Goal: Book appointment/travel/reservation

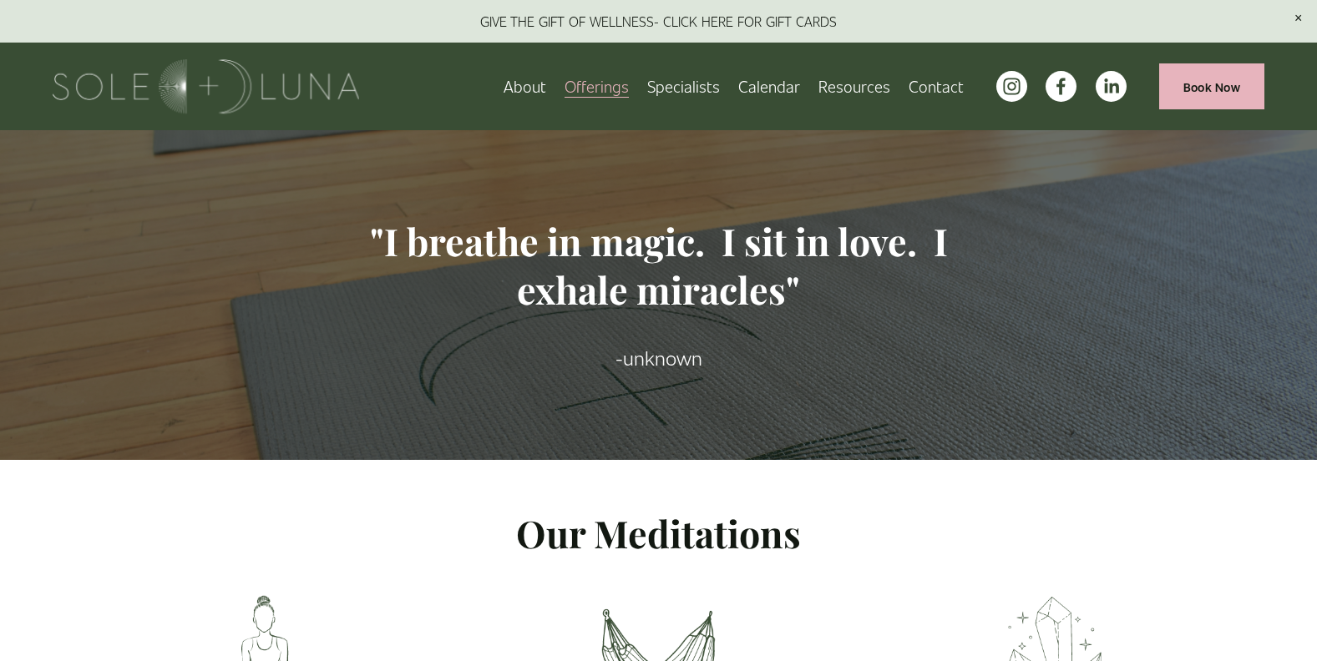
click at [518, 78] on link "About" at bounding box center [524, 86] width 43 height 29
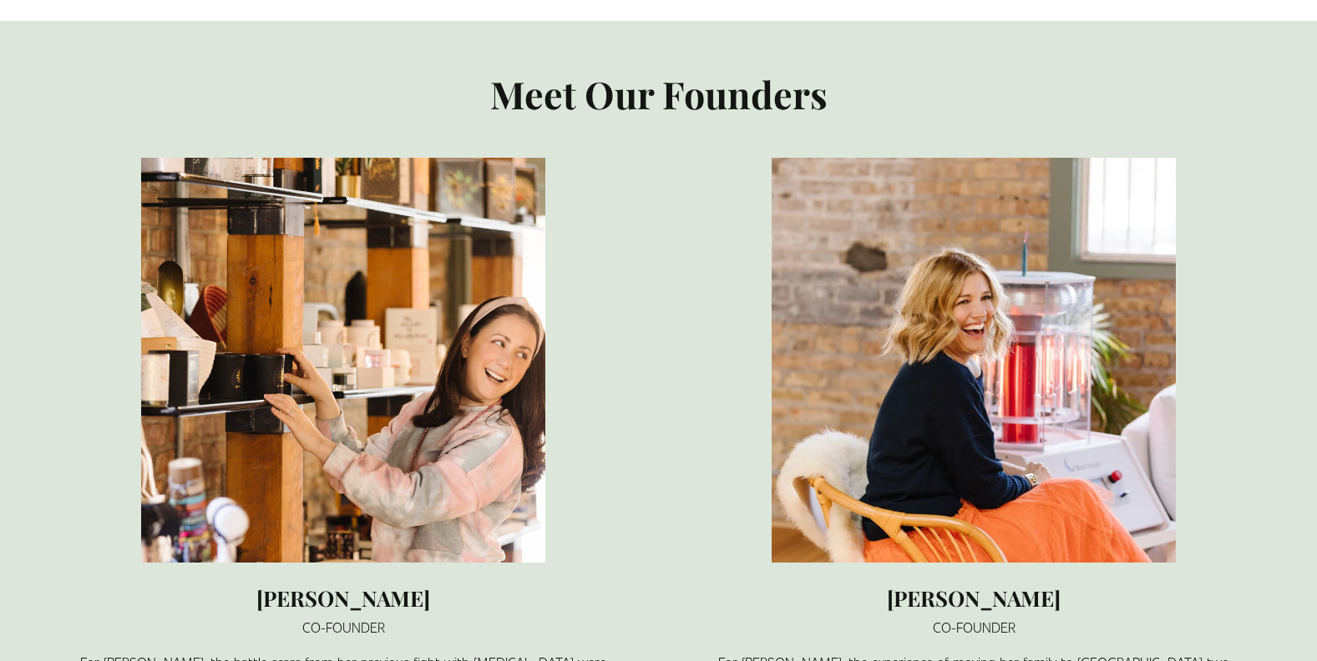
scroll to position [1336, 0]
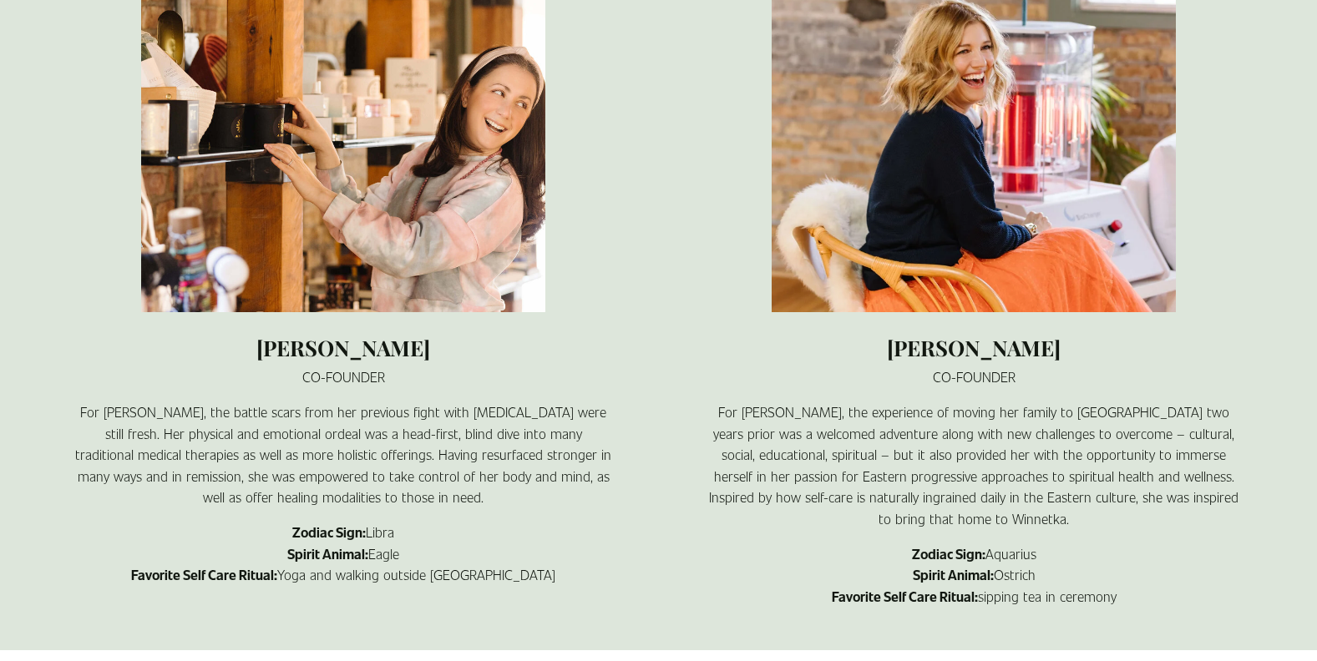
click at [772, 367] on p "CO-FOUNDER" at bounding box center [974, 378] width 539 height 22
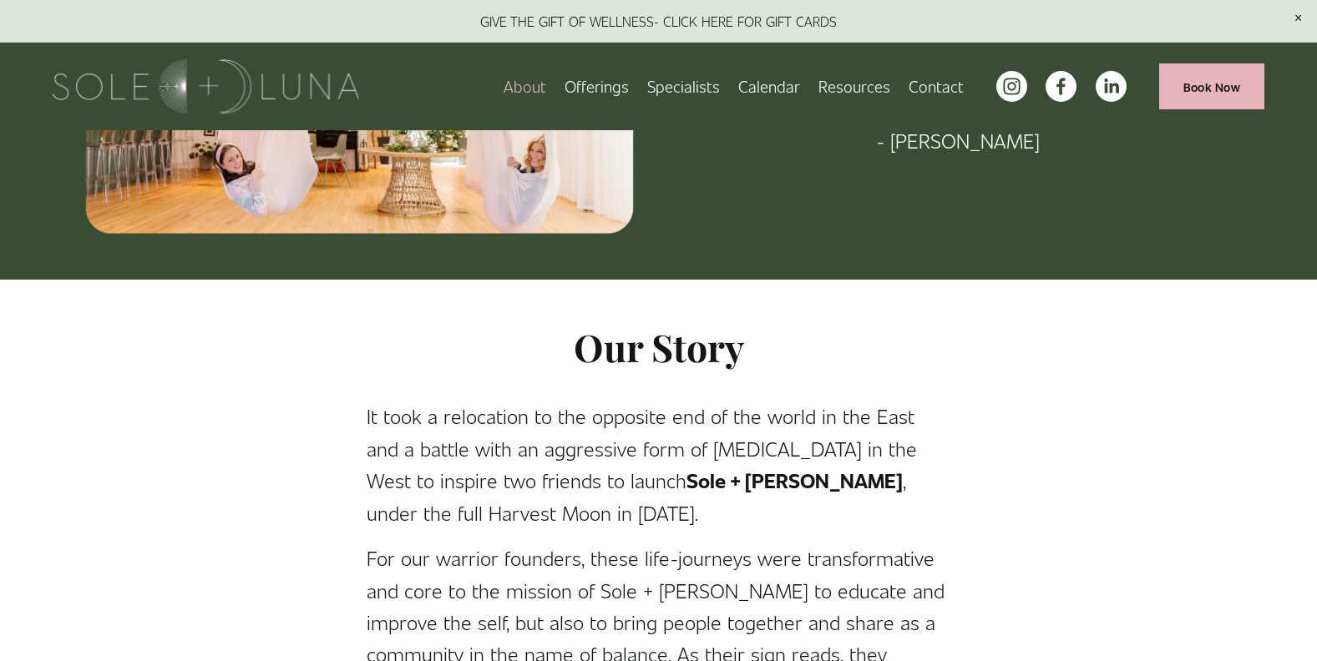
scroll to position [0, 0]
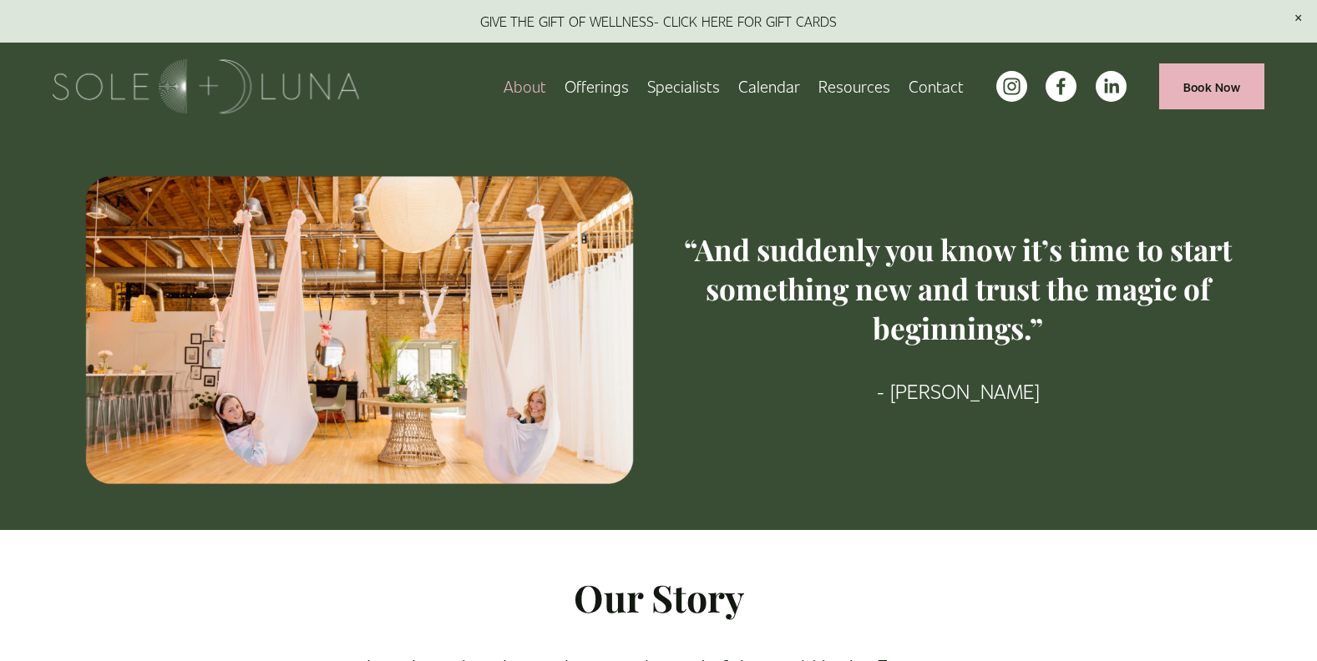
click at [759, 83] on link "Calendar" at bounding box center [769, 86] width 62 height 29
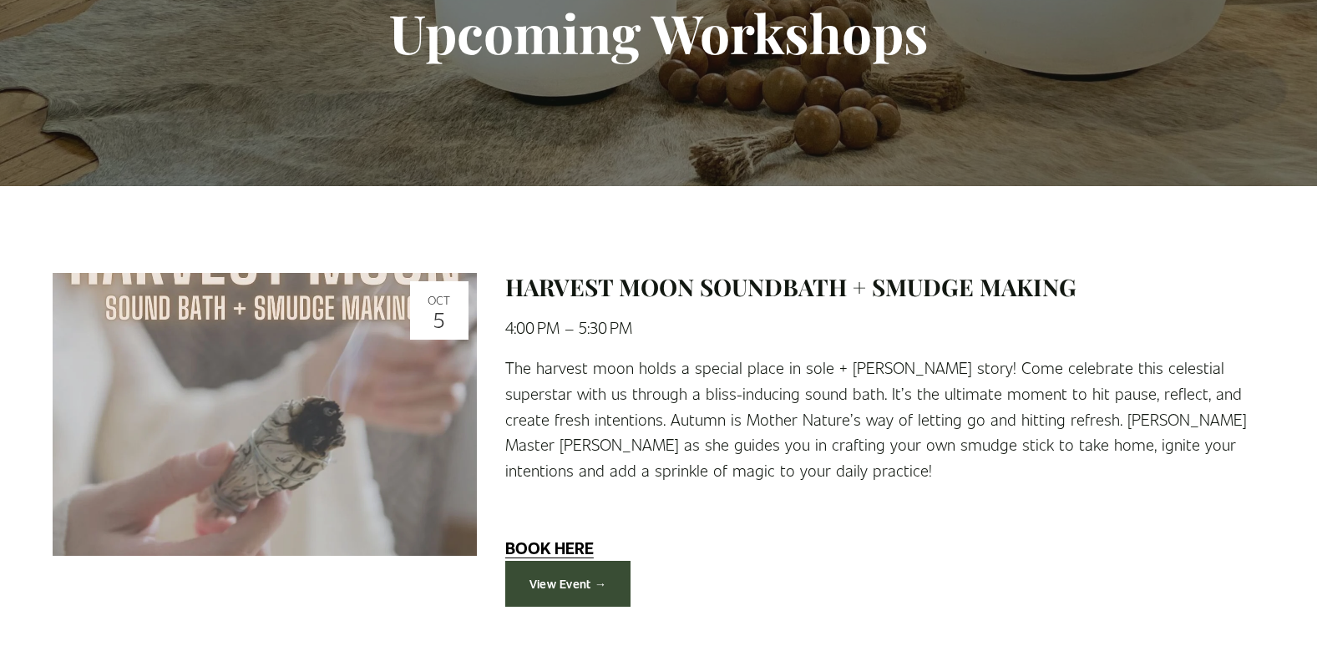
scroll to position [584, 0]
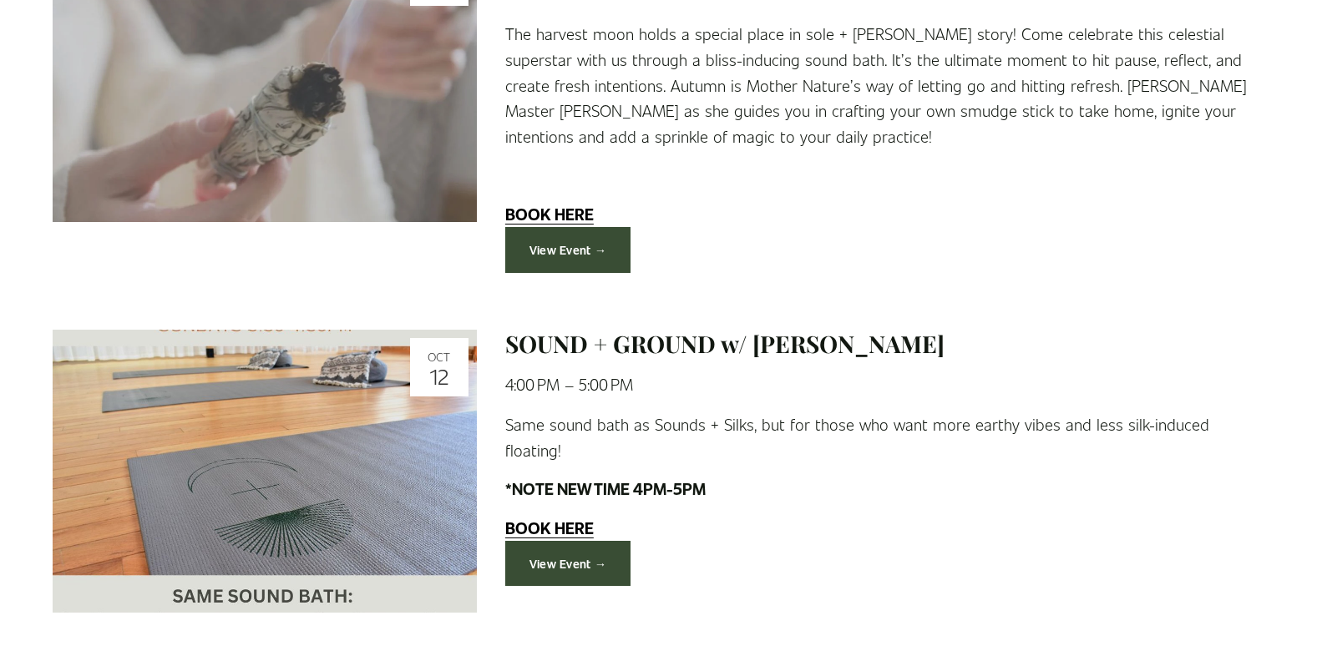
click at [600, 541] on link "View Event →" at bounding box center [568, 564] width 126 height 46
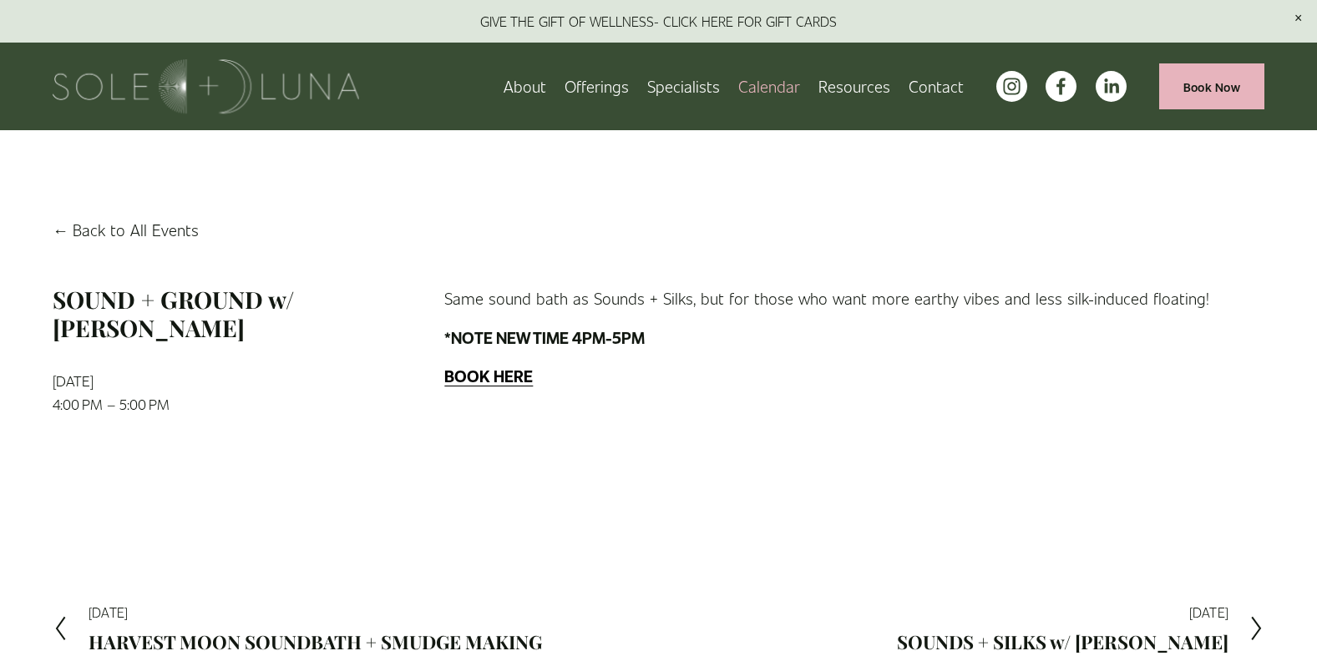
scroll to position [83, 0]
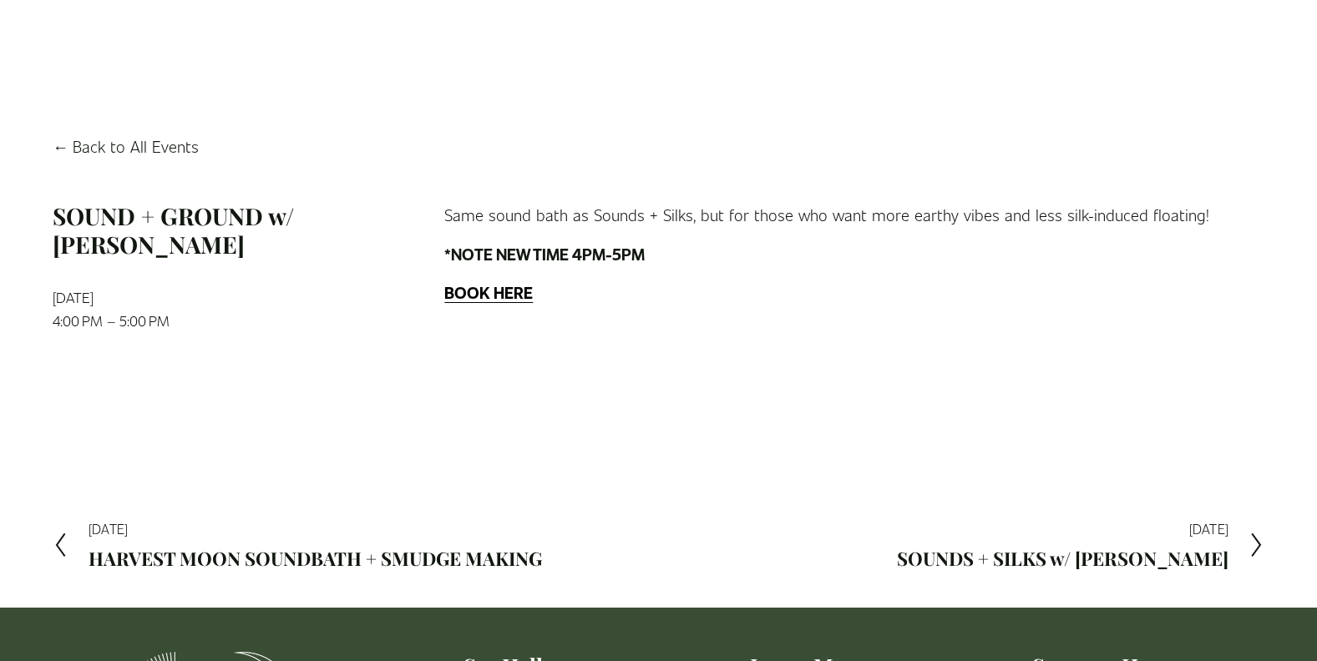
click at [464, 290] on strong "BOOK HERE" at bounding box center [488, 292] width 88 height 22
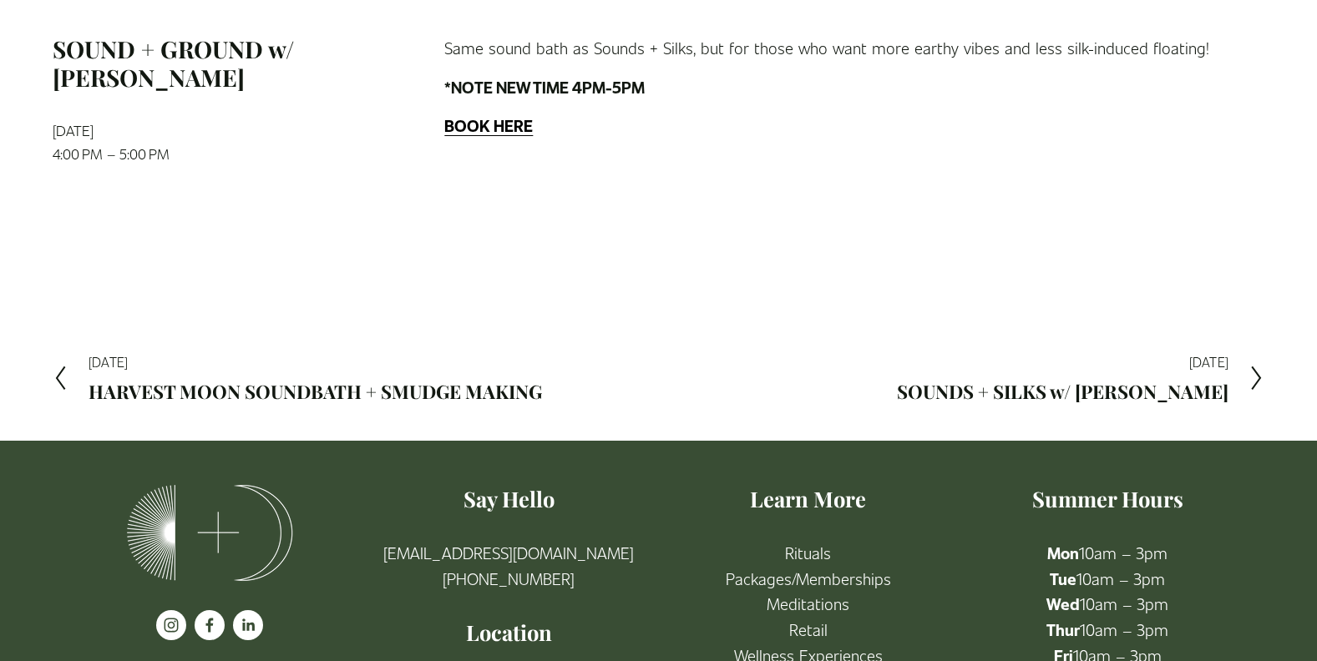
scroll to position [0, 0]
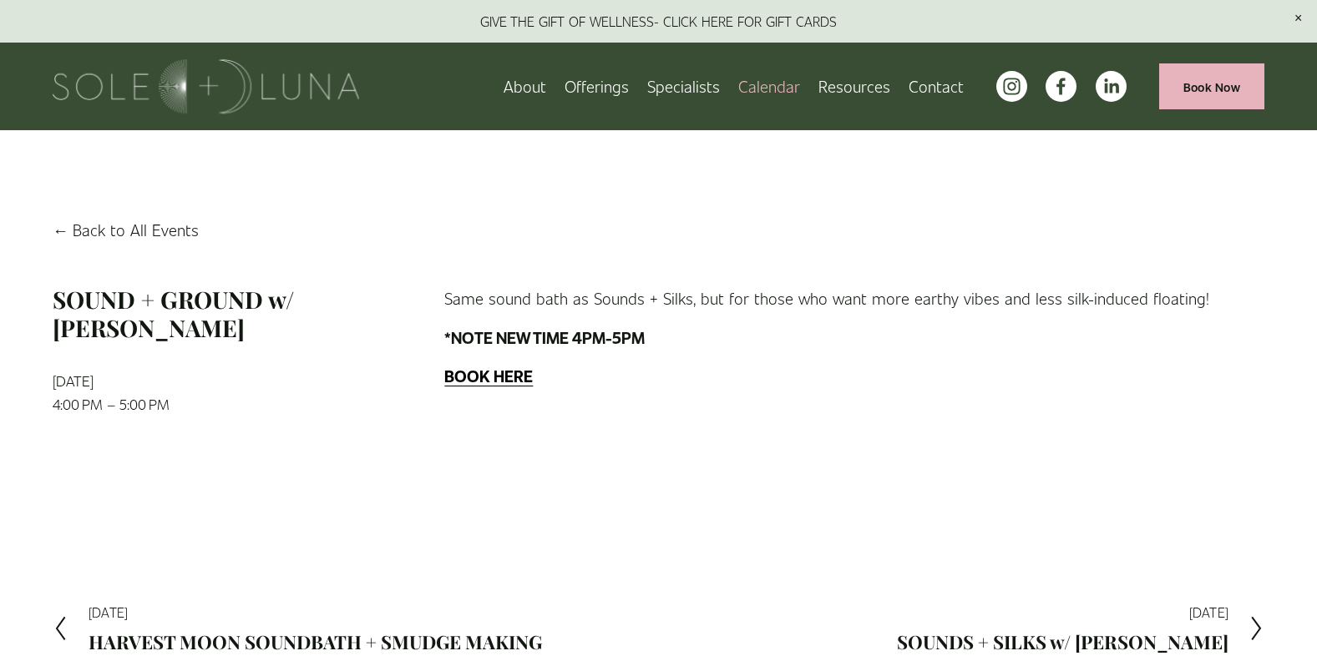
click at [503, 383] on strong "BOOK HERE" at bounding box center [488, 376] width 88 height 22
click at [861, 88] on span "Resources" at bounding box center [854, 86] width 72 height 26
click at [535, 83] on link "About" at bounding box center [524, 86] width 43 height 29
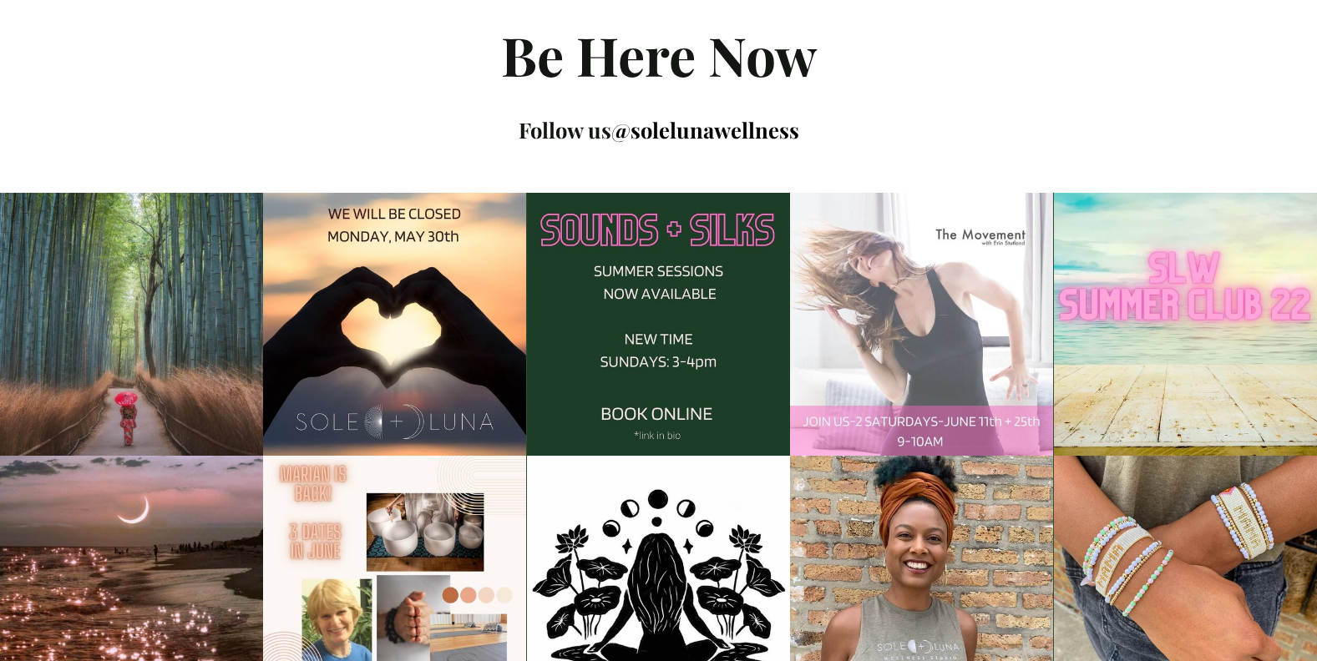
scroll to position [2179, 0]
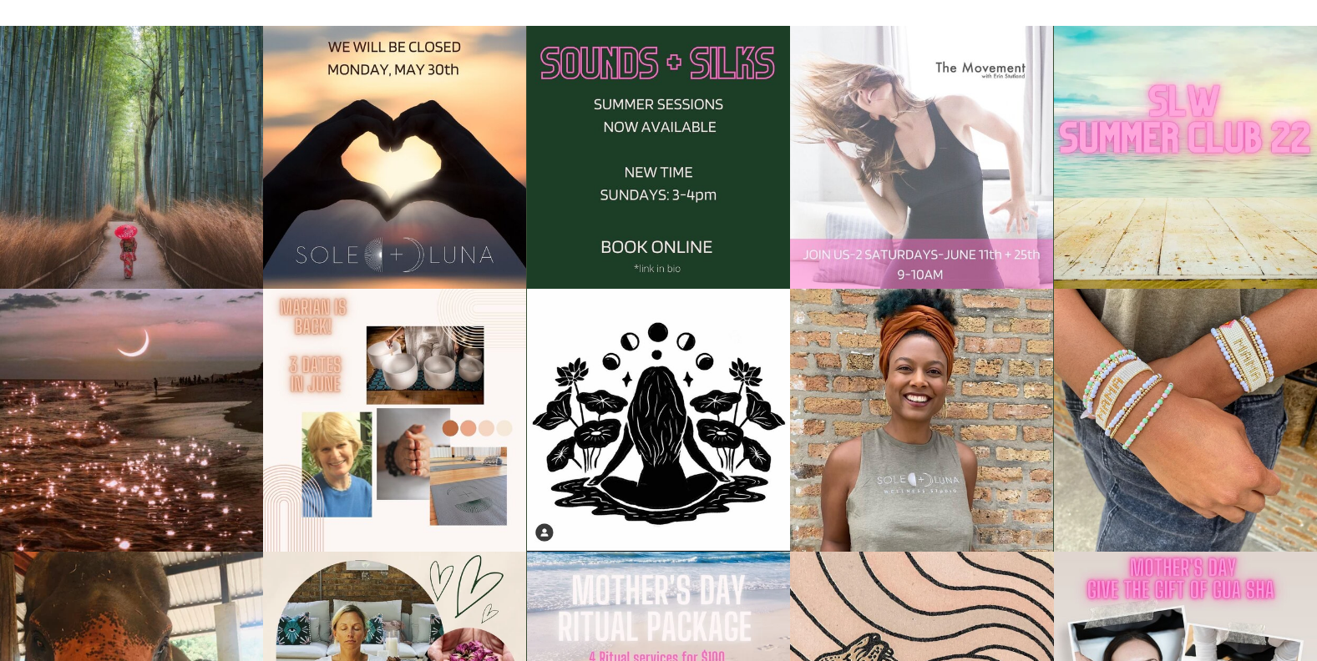
click at [453, 417] on img at bounding box center [394, 420] width 263 height 263
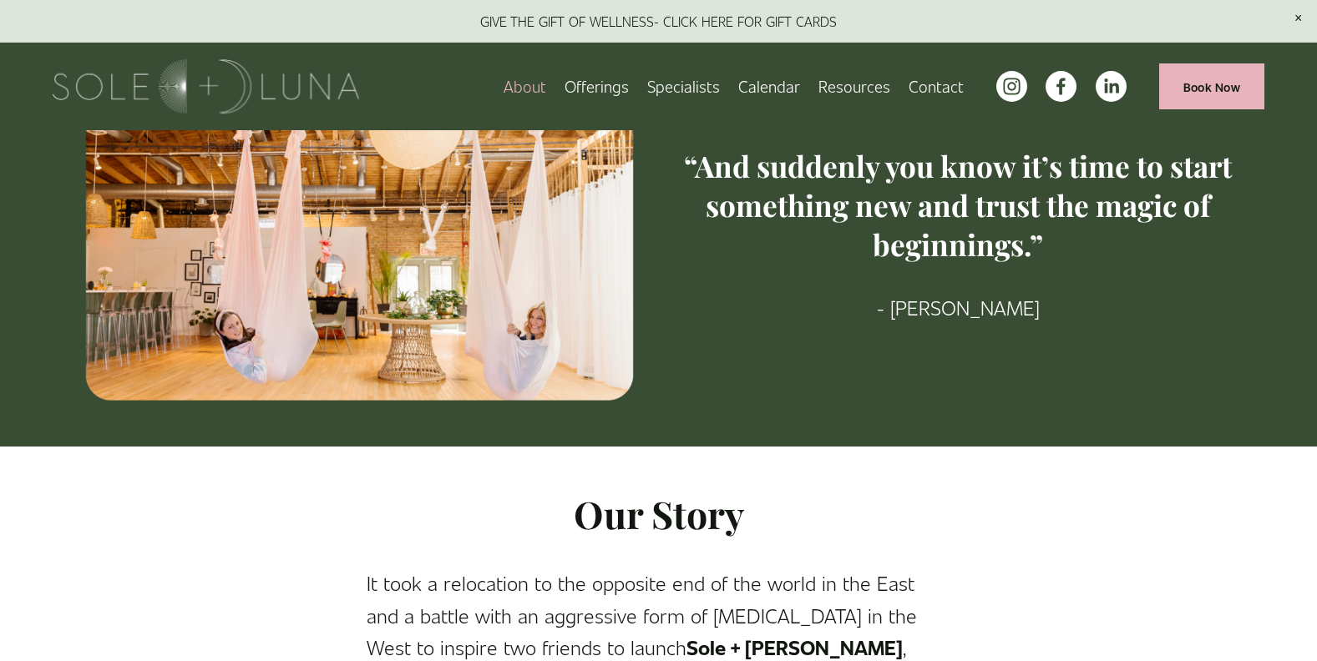
scroll to position [0, 0]
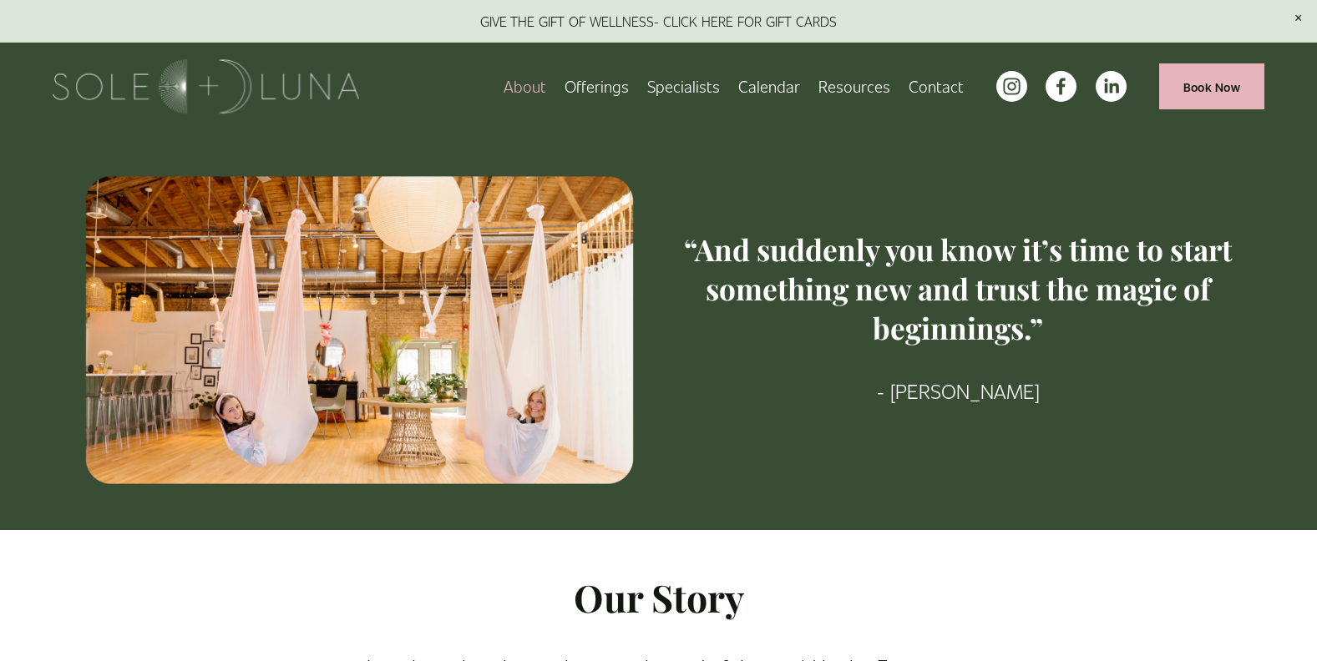
click at [785, 88] on link "Calendar" at bounding box center [769, 86] width 62 height 29
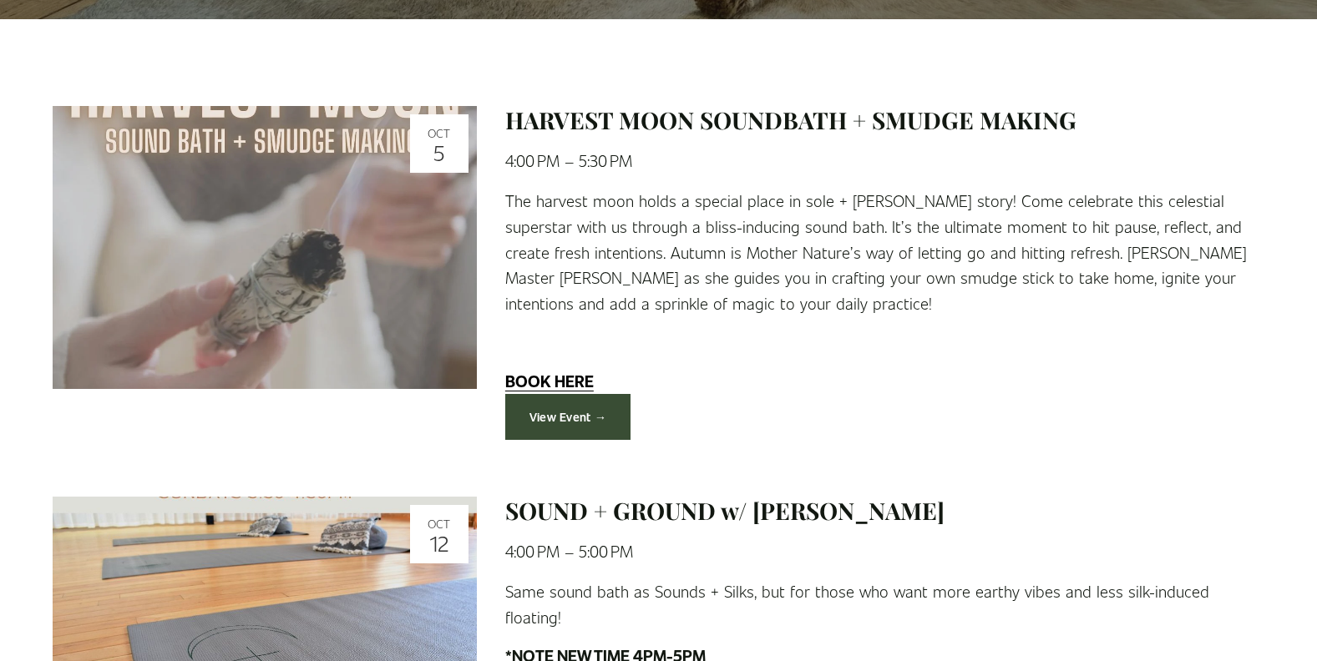
scroll to position [584, 0]
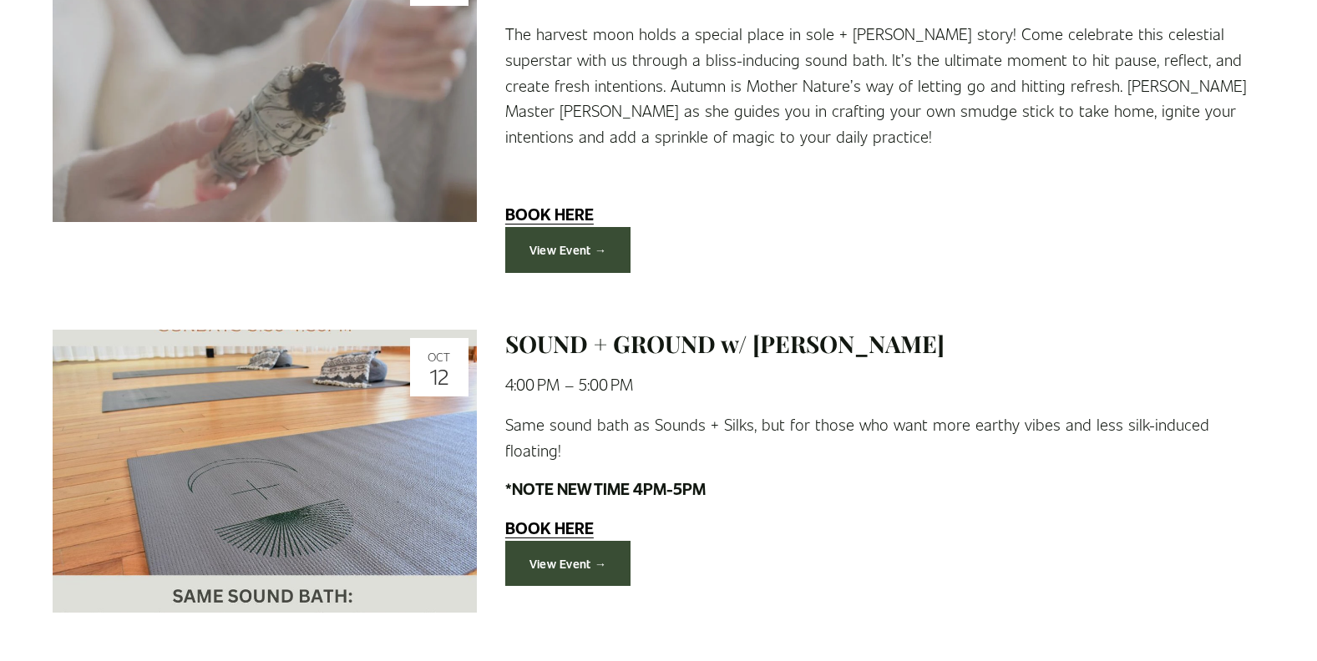
click at [559, 517] on strong "BOOK HERE" at bounding box center [549, 528] width 88 height 22
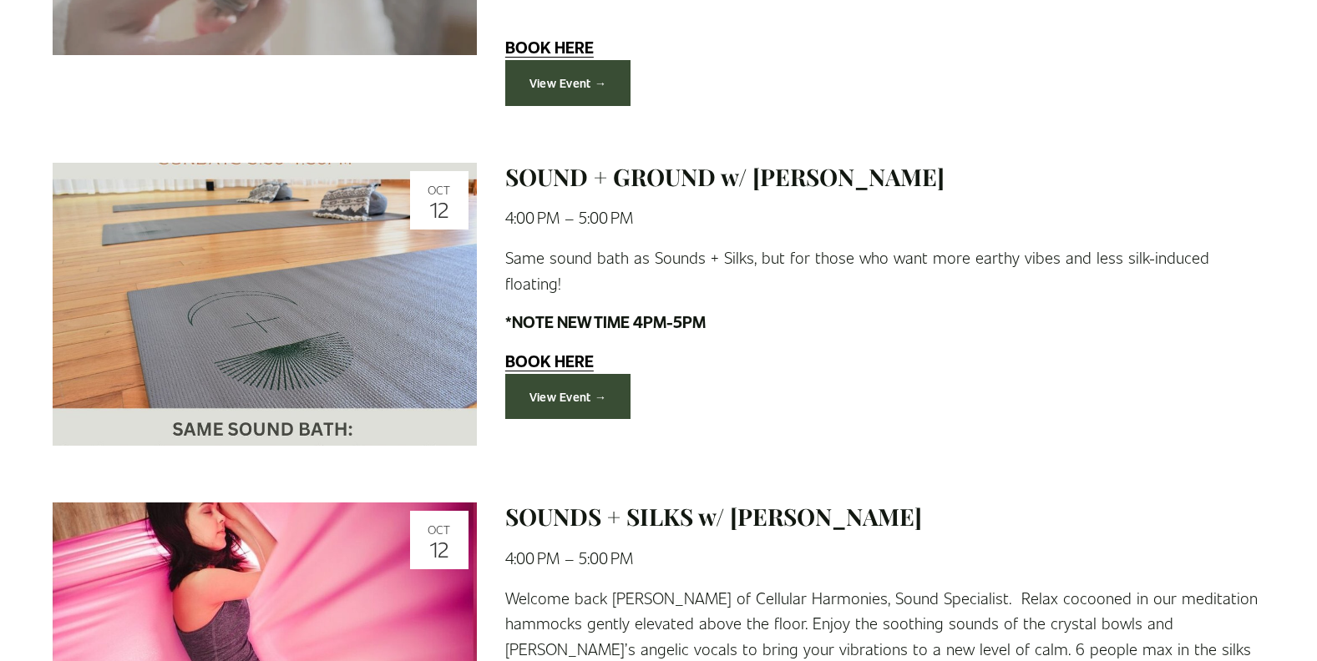
scroll to position [835, 0]
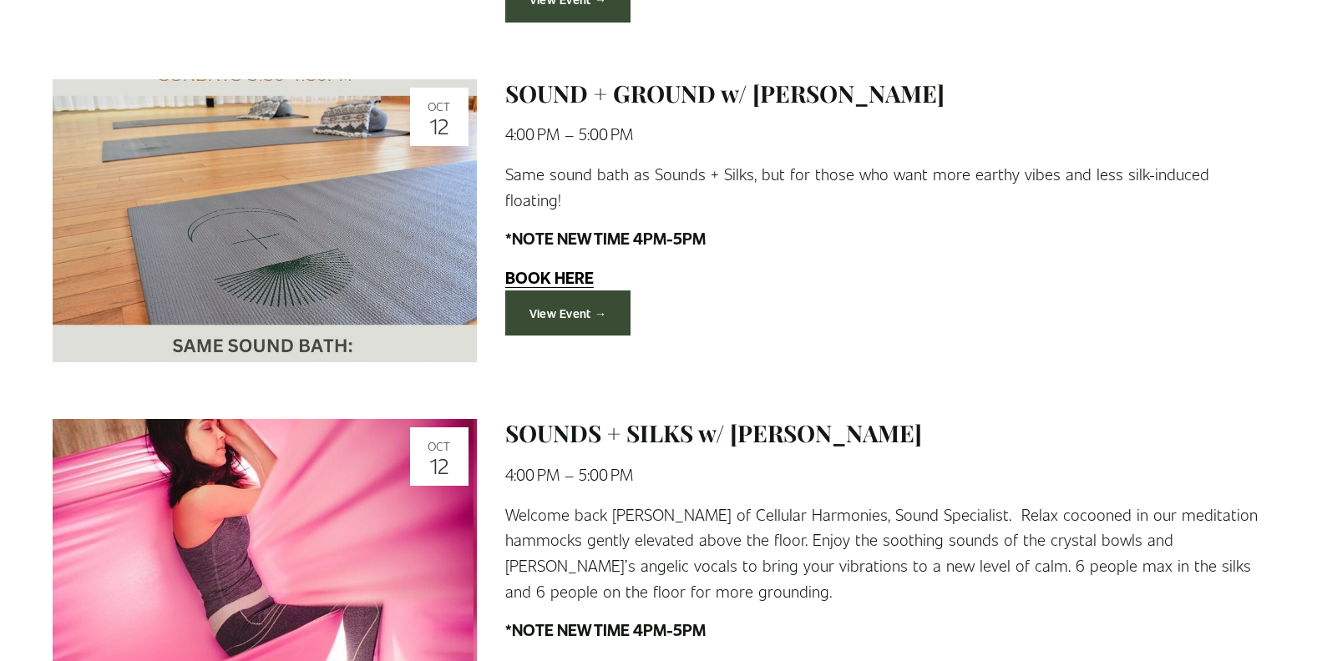
click at [251, 288] on img at bounding box center [265, 221] width 424 height 284
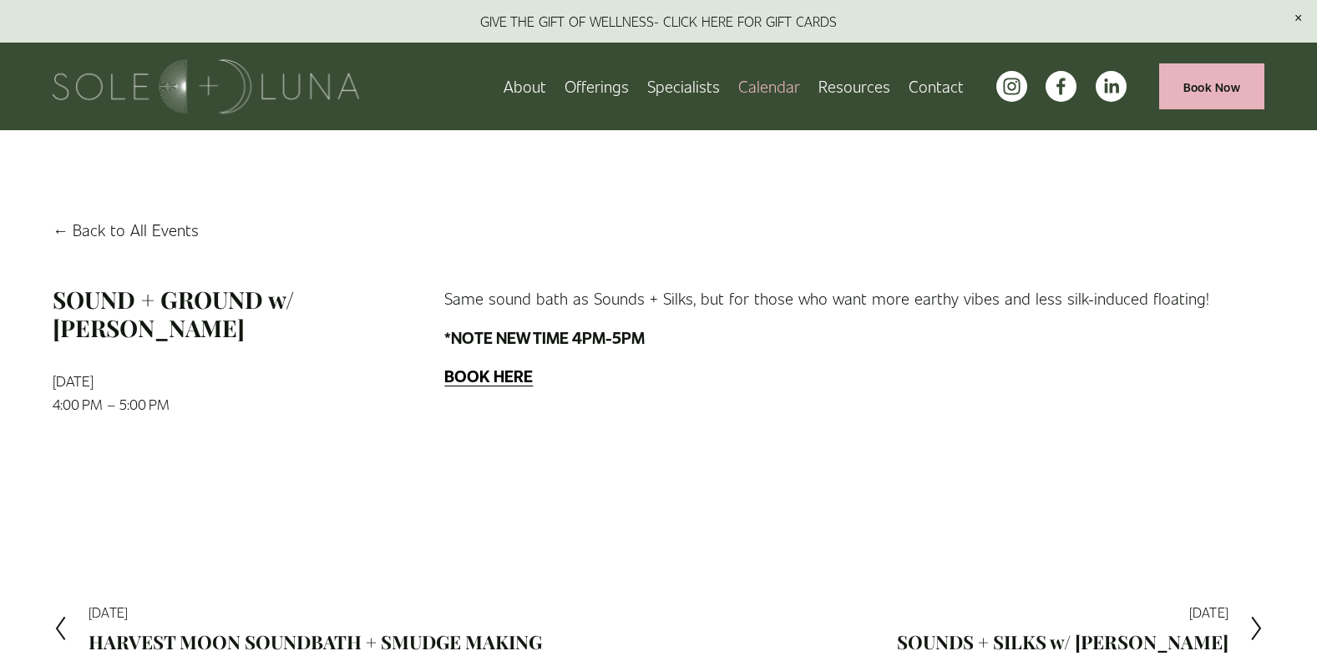
click at [765, 97] on link "Calendar" at bounding box center [769, 86] width 62 height 29
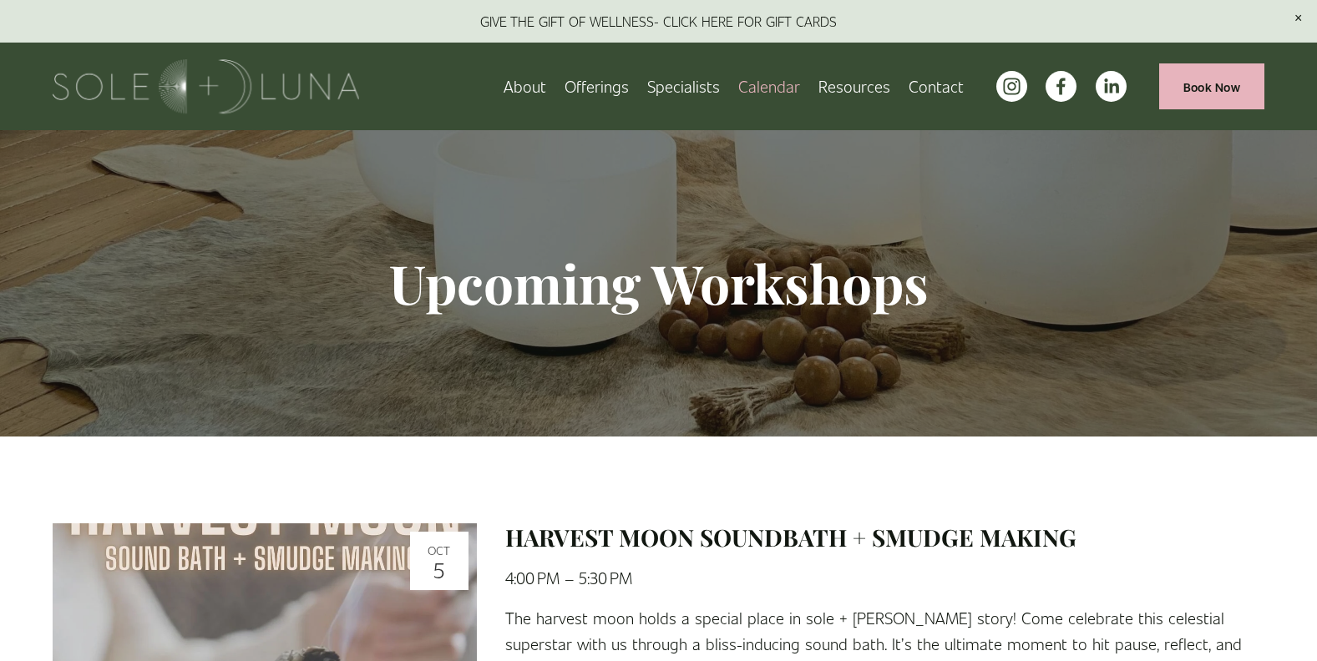
click at [540, 93] on link "About" at bounding box center [524, 86] width 43 height 29
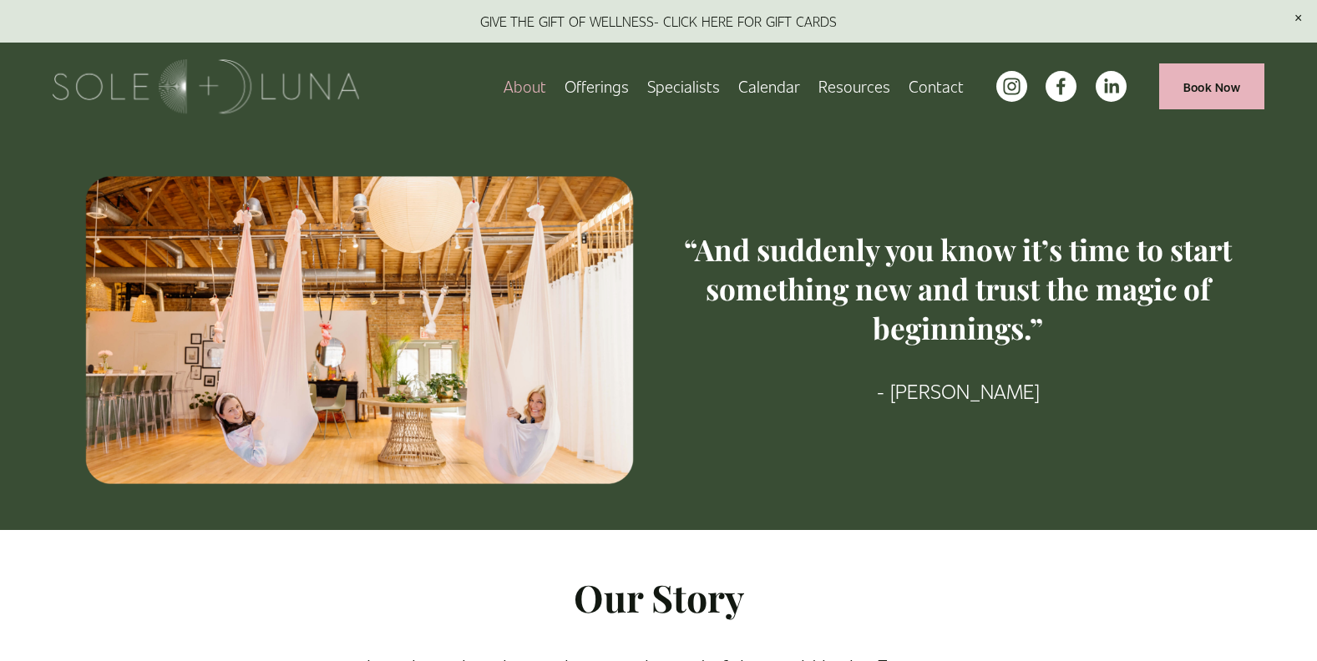
click at [153, 81] on img at bounding box center [206, 86] width 306 height 54
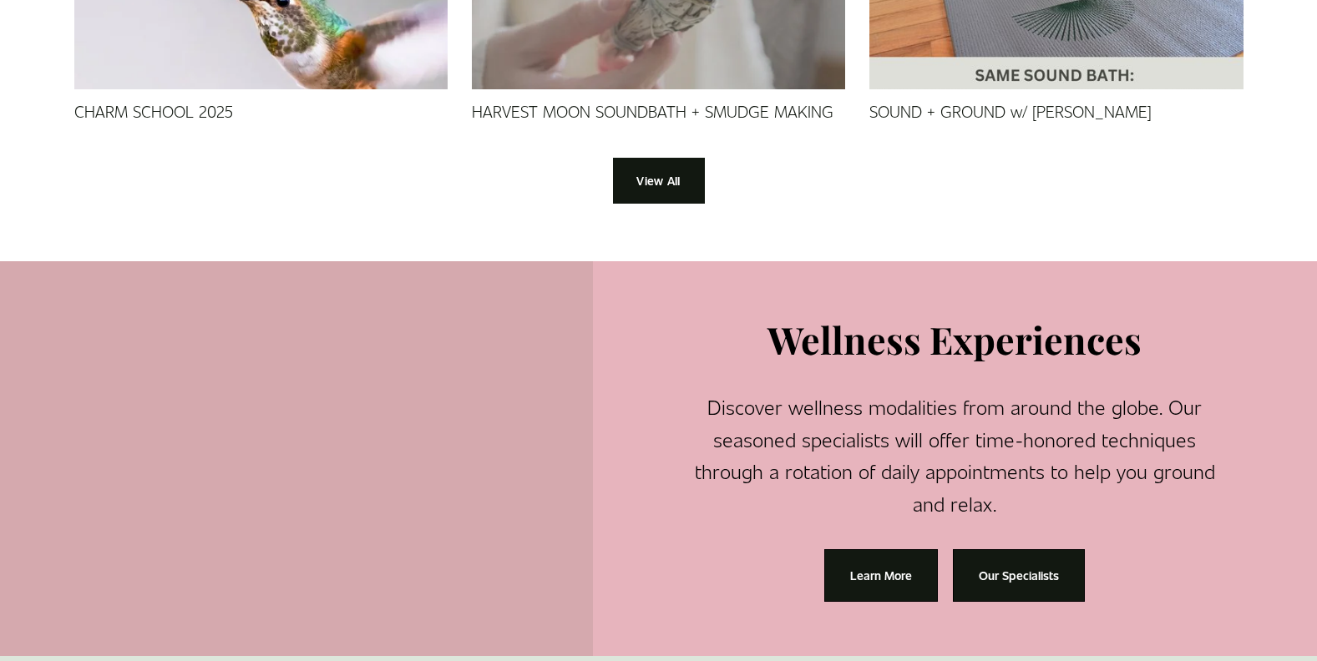
scroll to position [1669, 0]
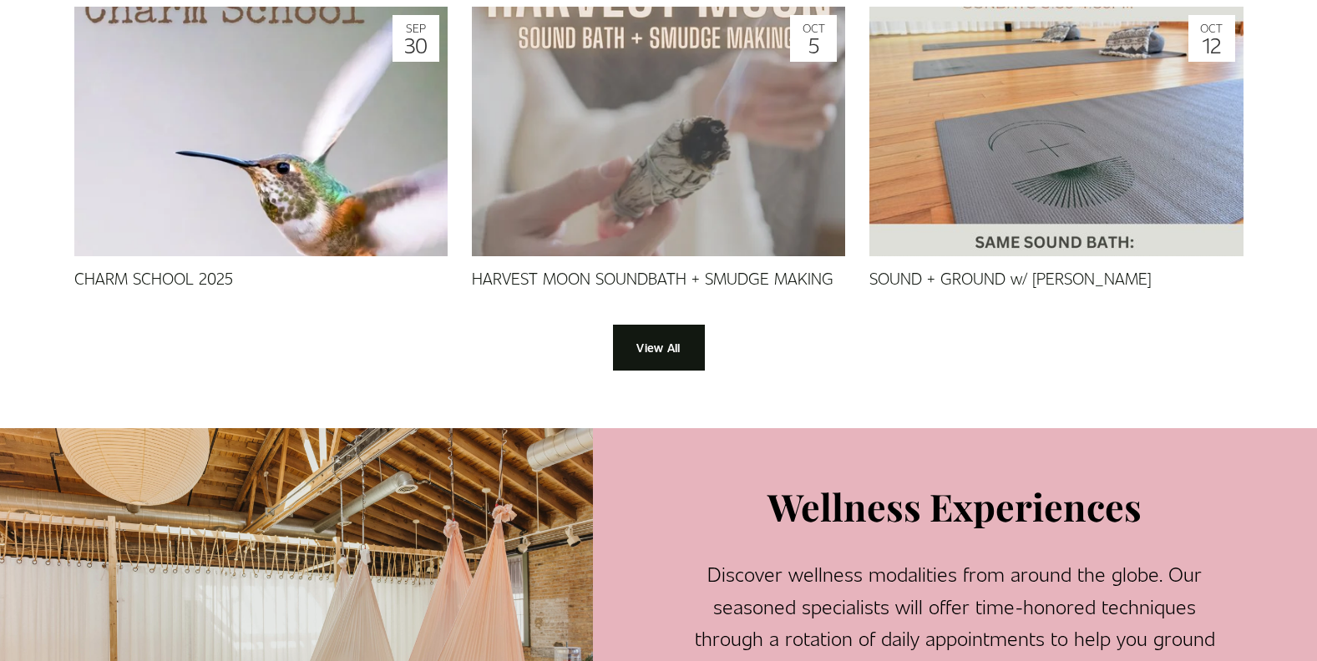
click at [654, 142] on img at bounding box center [659, 132] width 374 height 374
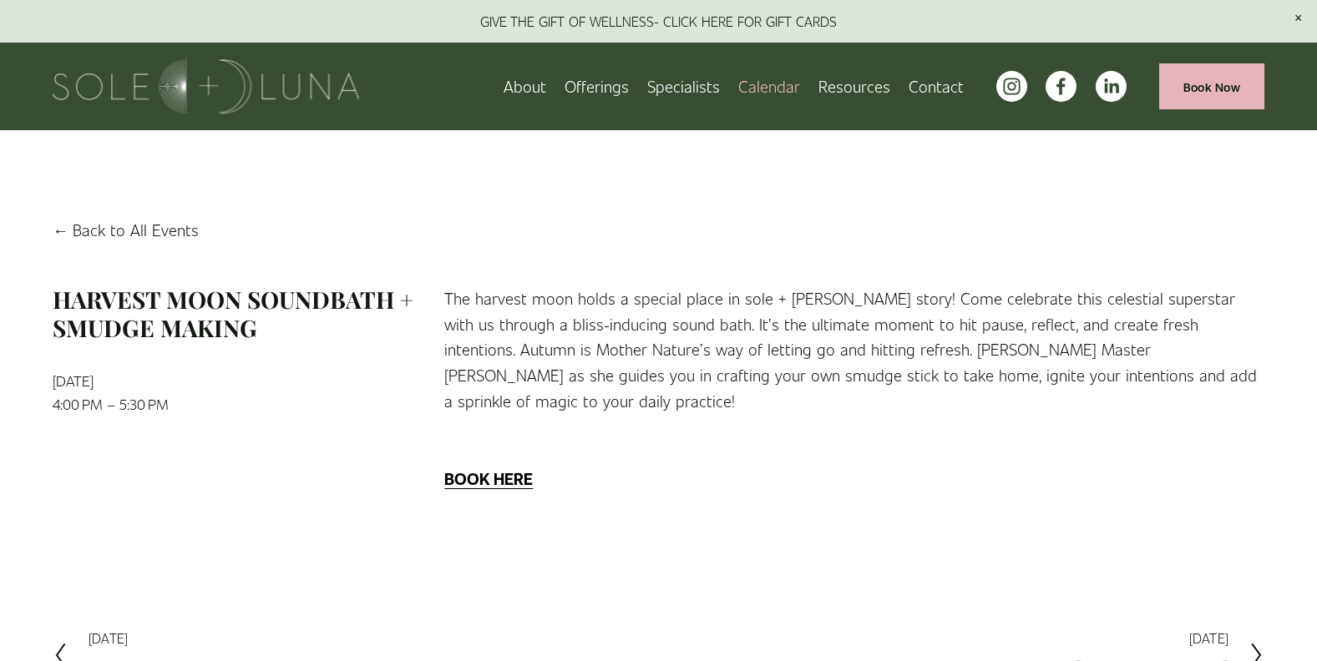
scroll to position [250, 0]
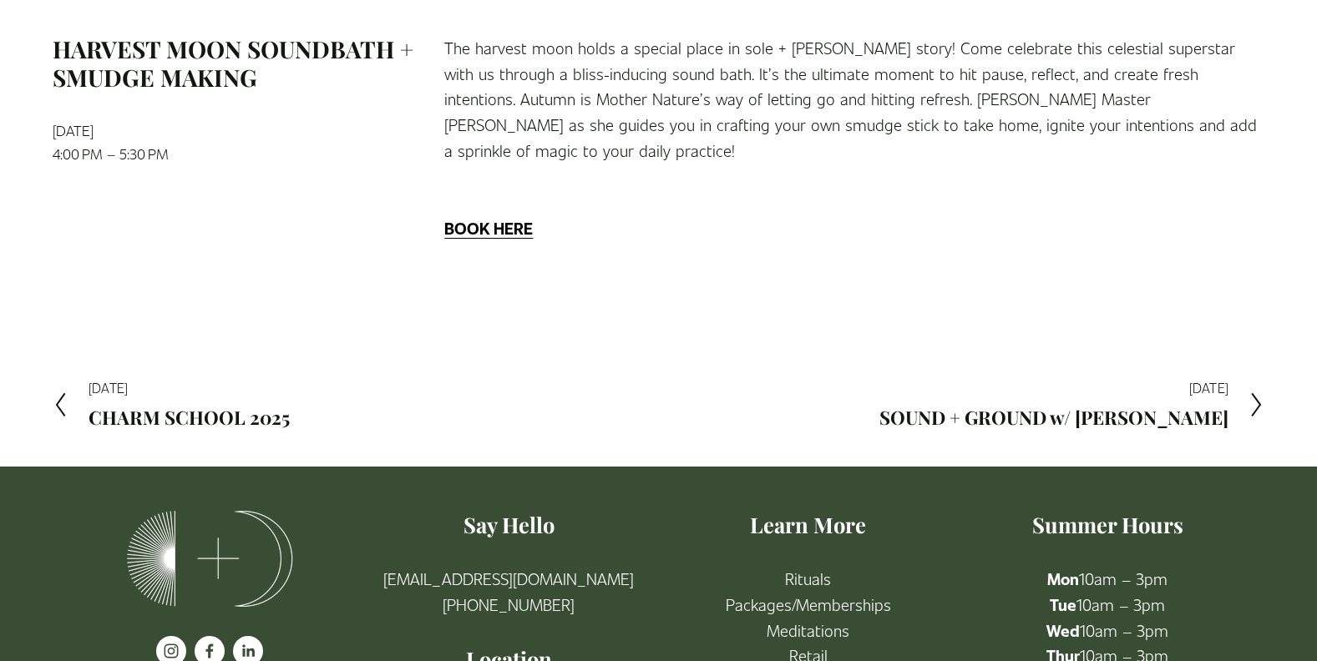
click at [153, 382] on span "Previous Previous [DATE] CHARM SCHOOL 2025" at bounding box center [188, 404] width 201 height 45
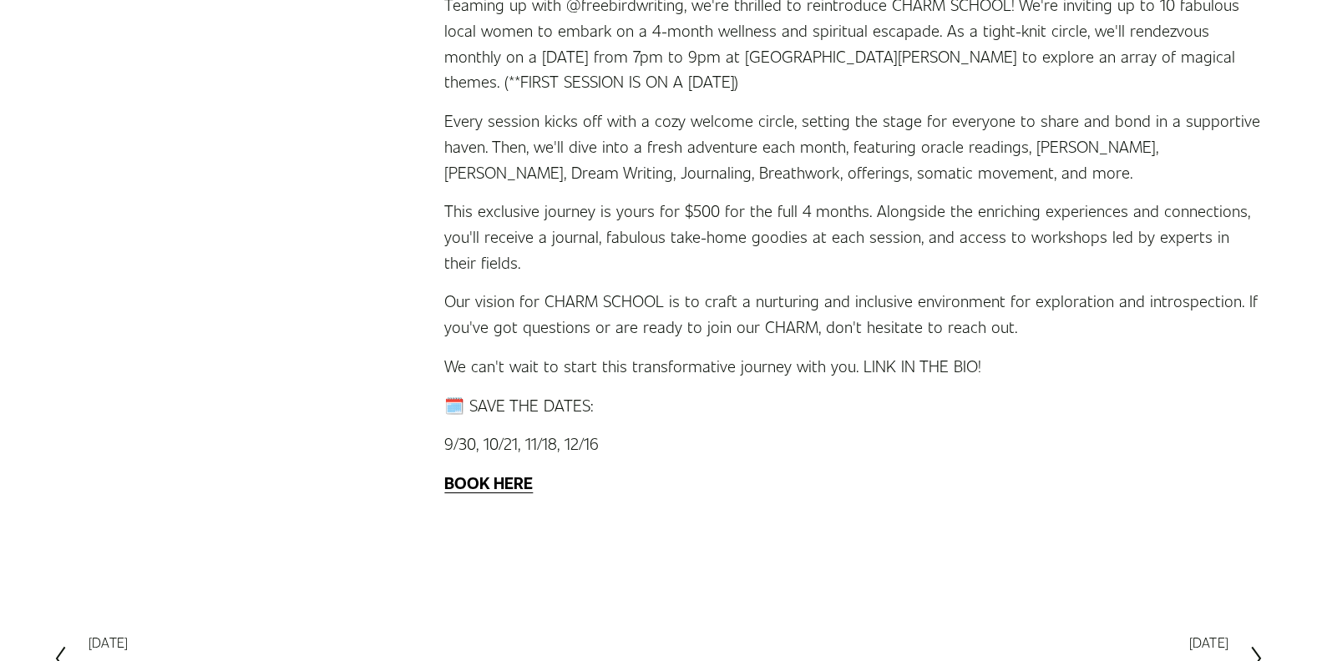
scroll to position [668, 0]
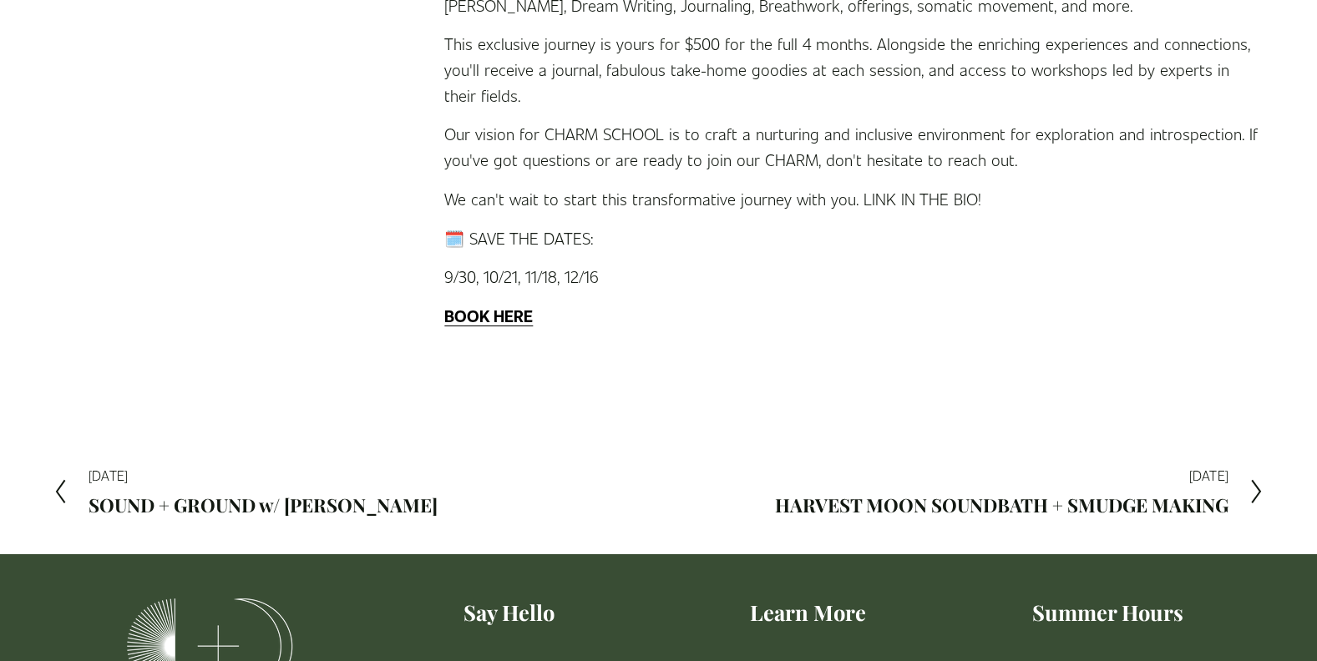
click at [1203, 509] on h2 "HARVEST MOON SOUNDBATH + SMUDGE MAKING" at bounding box center [1001, 505] width 453 height 18
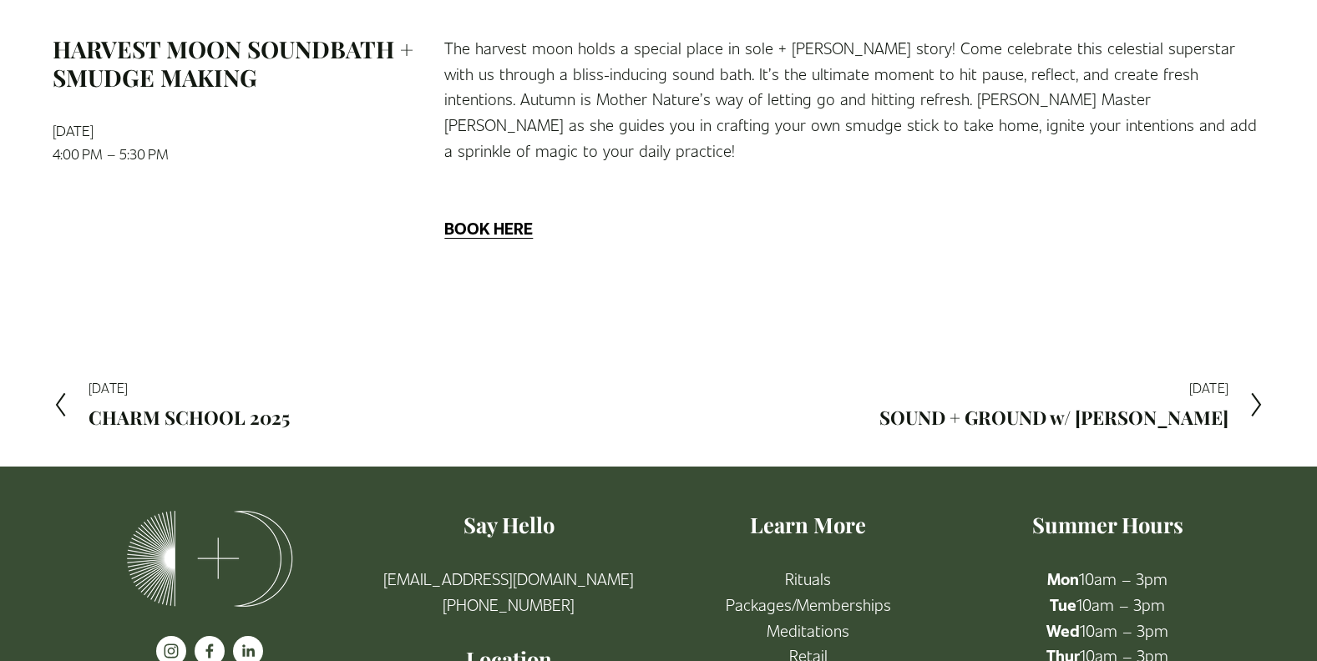
scroll to position [395, 0]
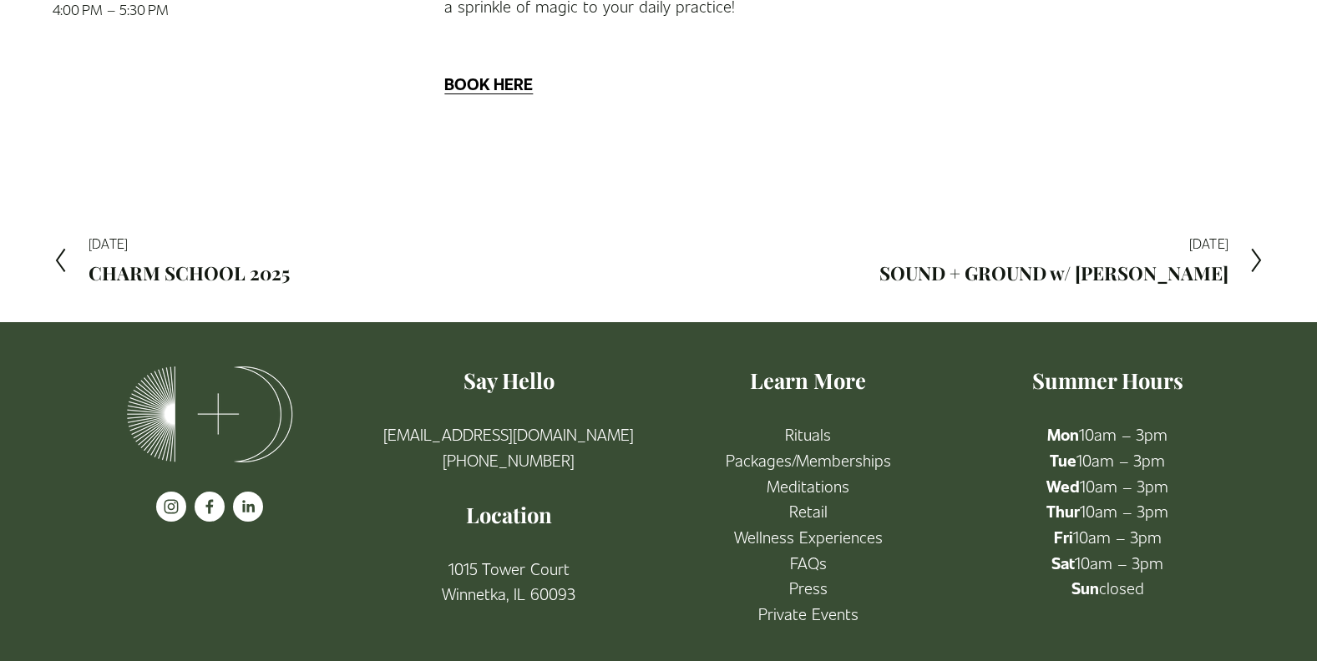
click at [1096, 264] on h2 "SOUND + GROUND w/ [PERSON_NAME]" at bounding box center [1053, 273] width 349 height 18
